Goal: Ask a question

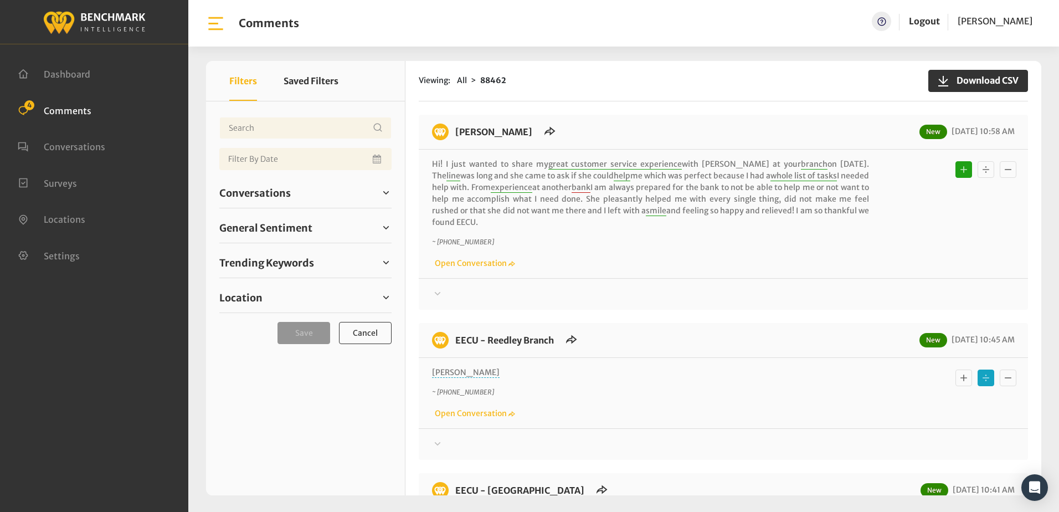
click at [599, 113] on div "Viewing: All 88462 Download CSV [PERSON_NAME] New [DATE] 10:58 AM Hi! I just wa…" at bounding box center [724, 278] width 636 height 434
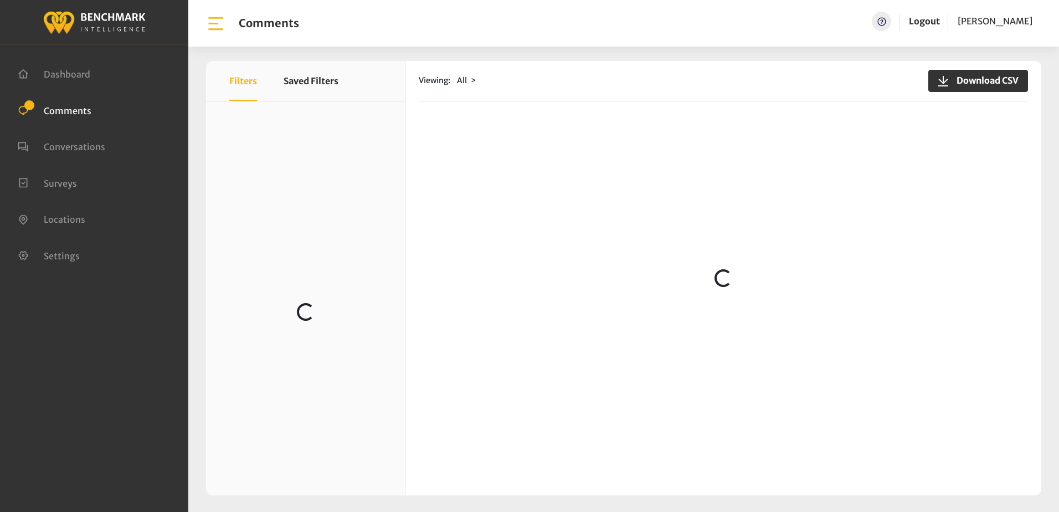
scroll to position [1588, 0]
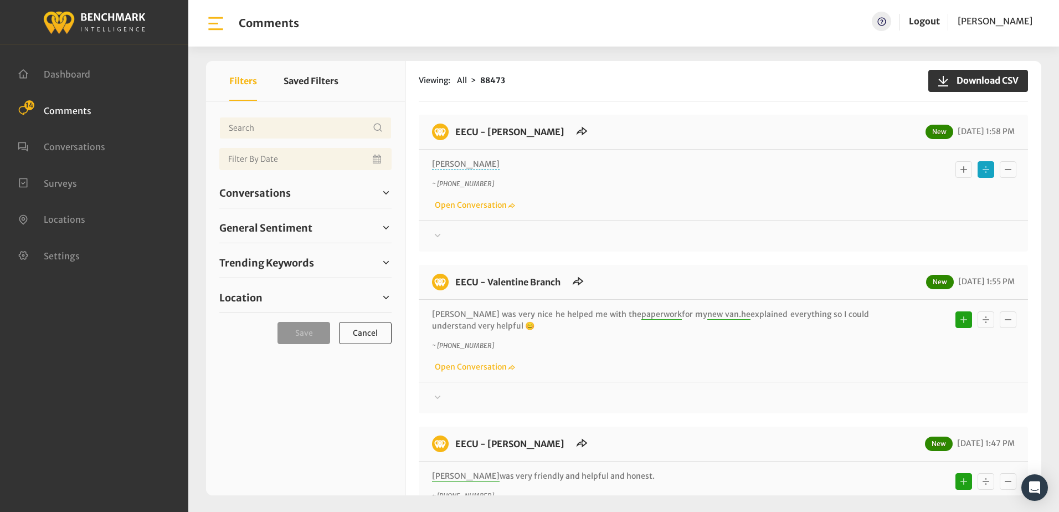
click at [440, 236] on icon at bounding box center [437, 235] width 11 height 13
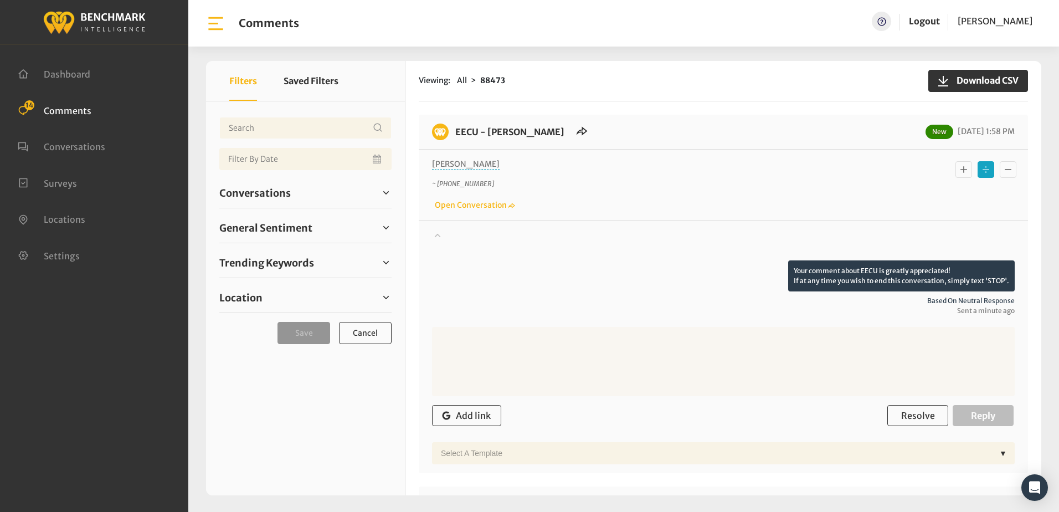
click at [440, 236] on icon at bounding box center [437, 234] width 11 height 13
